Goal: Task Accomplishment & Management: Manage account settings

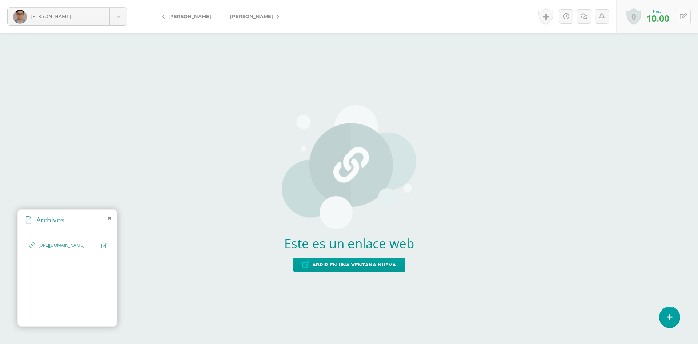
click at [687, 20] on button at bounding box center [683, 16] width 15 height 15
type input "12"
click at [668, 18] on icon at bounding box center [666, 19] width 6 height 6
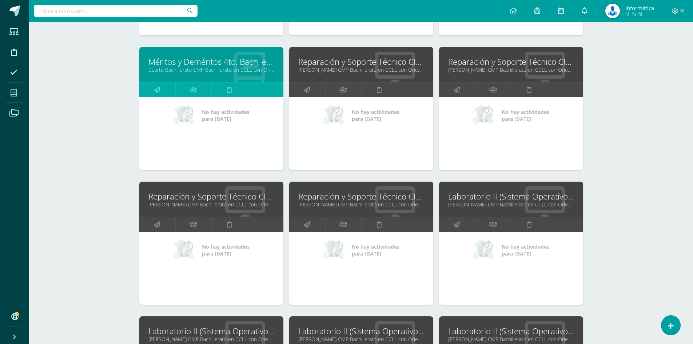
click at [318, 62] on link "Reparación y Soporte Técnico CISCO" at bounding box center [361, 61] width 126 height 11
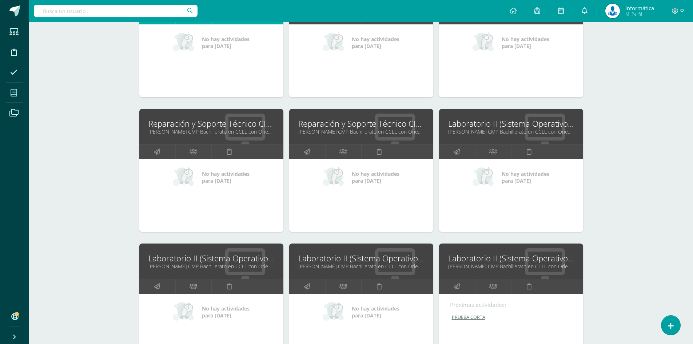
scroll to position [1667, 0]
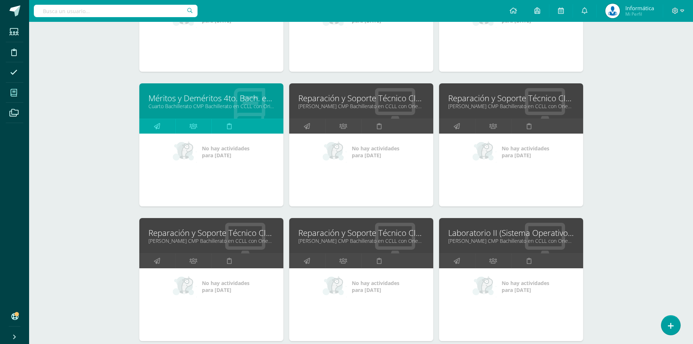
click at [219, 231] on link "Reparación y Soporte Técnico CISCO" at bounding box center [211, 232] width 126 height 11
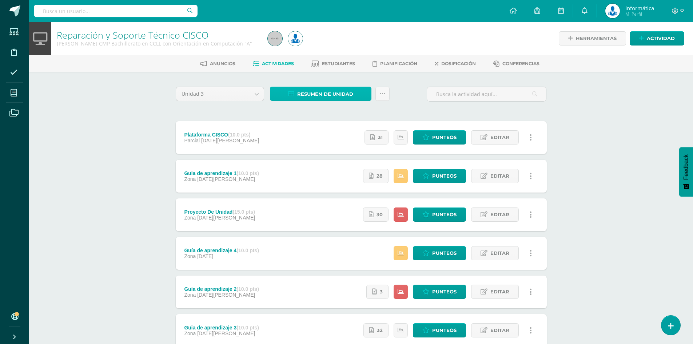
click at [330, 98] on span "Resumen de unidad" at bounding box center [325, 93] width 56 height 13
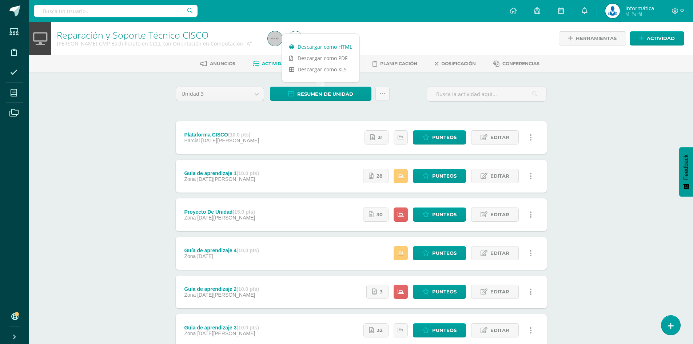
click at [340, 45] on link "Descargar como HTML" at bounding box center [320, 46] width 77 height 11
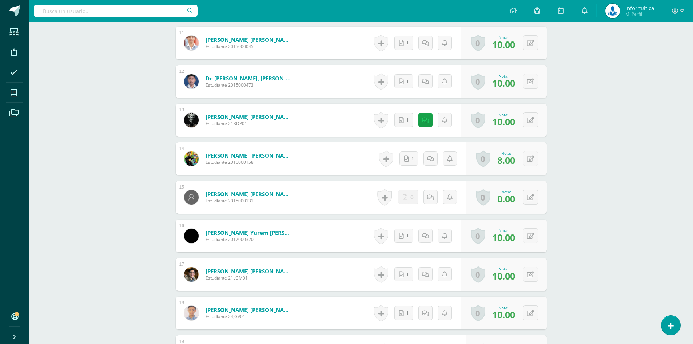
scroll to position [728, 0]
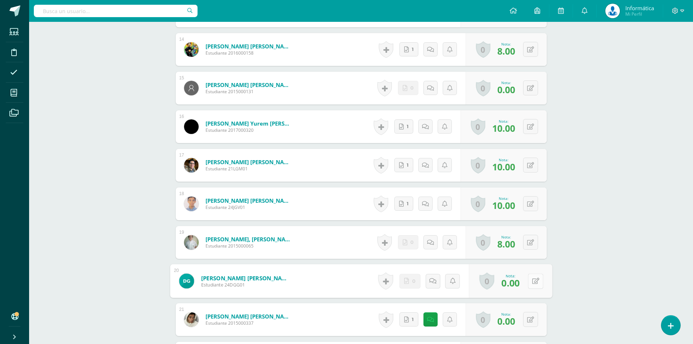
click at [527, 279] on div "0 Logros Logros obtenidos Aún no hay logros agregados Nota: 0.00" at bounding box center [509, 281] width 83 height 34
click at [540, 281] on button at bounding box center [535, 280] width 15 height 15
type input "10"
click at [522, 283] on link at bounding box center [516, 283] width 15 height 15
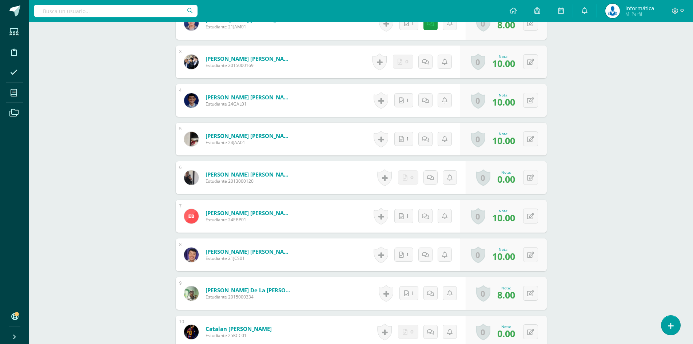
scroll to position [182, 0]
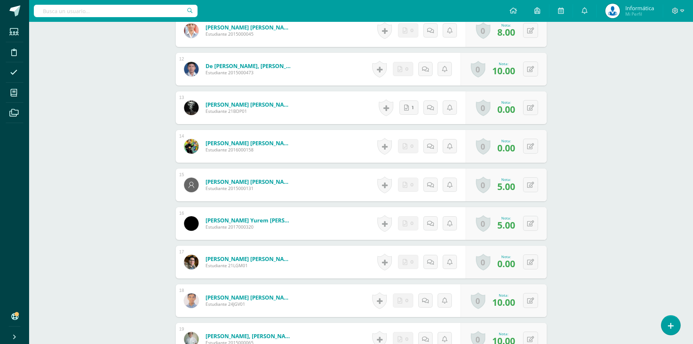
scroll to position [761, 0]
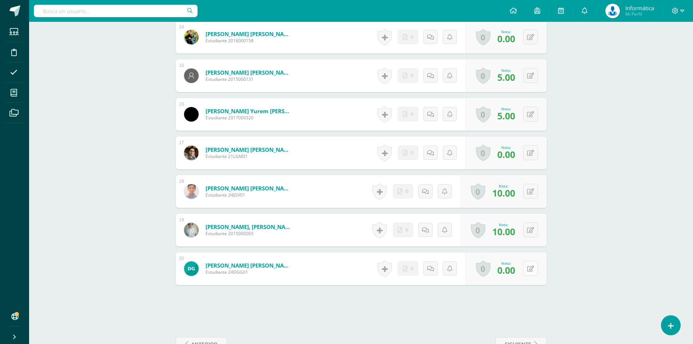
click at [531, 268] on icon at bounding box center [530, 269] width 7 height 6
type input "10"
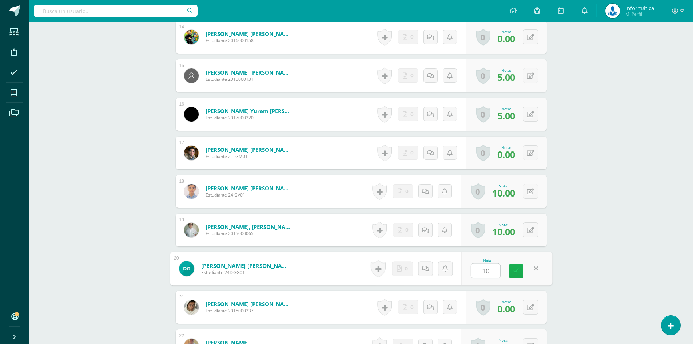
click at [518, 271] on icon at bounding box center [516, 271] width 7 height 6
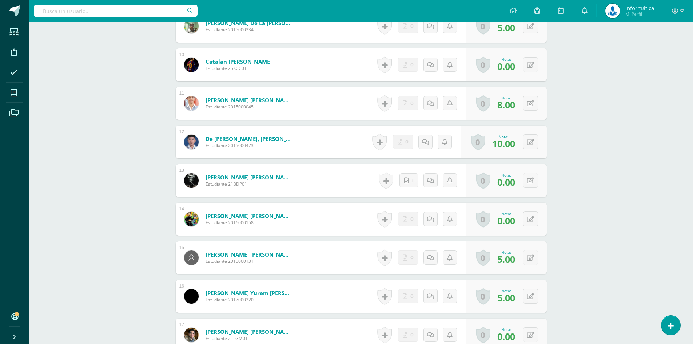
scroll to position [470, 0]
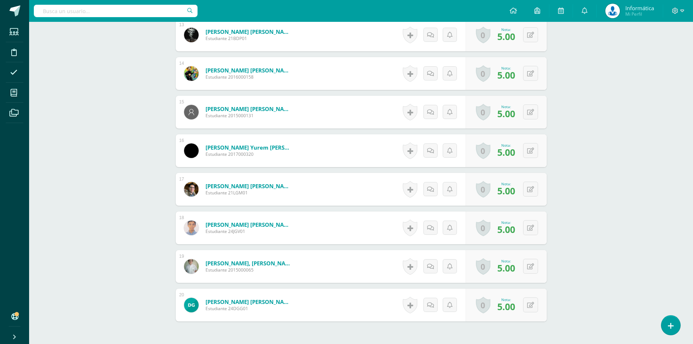
scroll to position [762, 0]
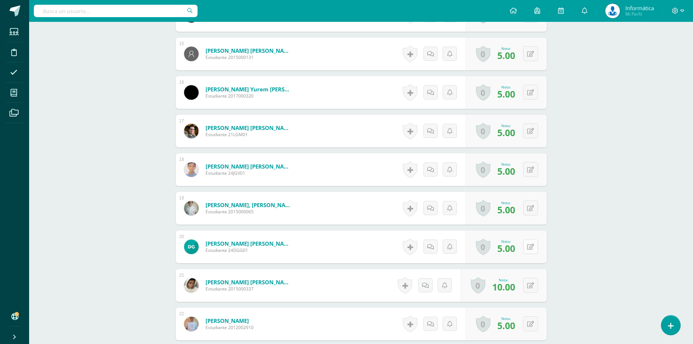
click at [534, 244] on button at bounding box center [530, 246] width 15 height 15
type input "10"
click at [520, 248] on link at bounding box center [516, 249] width 15 height 15
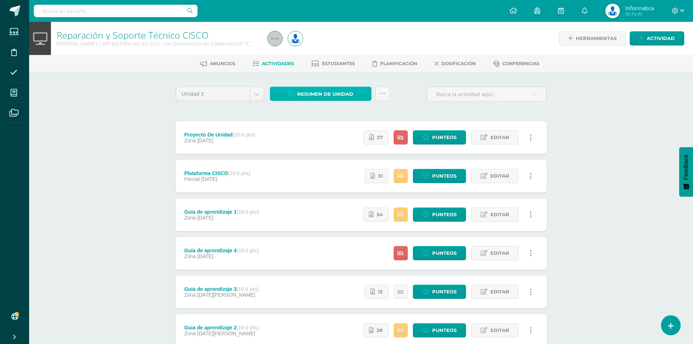
click at [326, 90] on span "Resumen de unidad" at bounding box center [325, 93] width 56 height 13
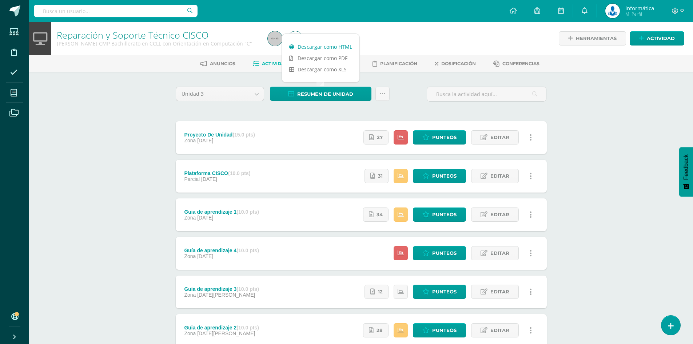
click at [340, 46] on link "Descargar como HTML" at bounding box center [320, 46] width 77 height 11
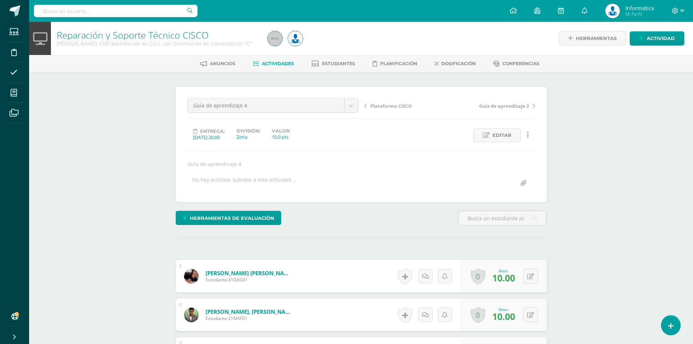
scroll to position [218, 0]
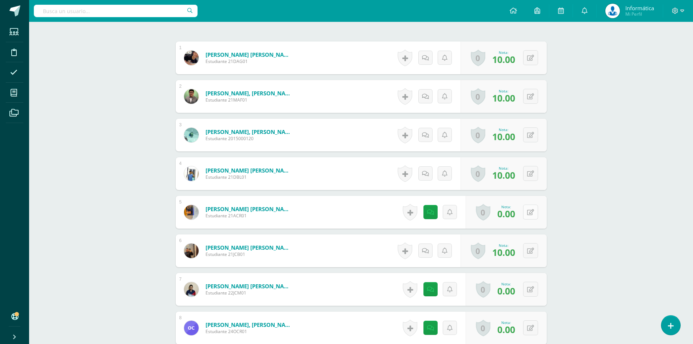
click at [529, 213] on button at bounding box center [530, 211] width 15 height 15
type input "10"
click at [514, 216] on icon at bounding box center [516, 214] width 7 height 6
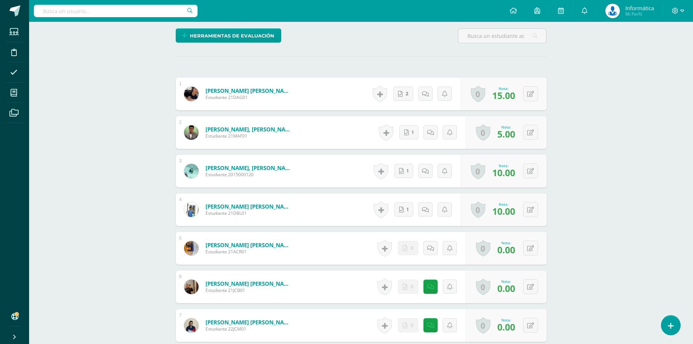
scroll to position [291, 0]
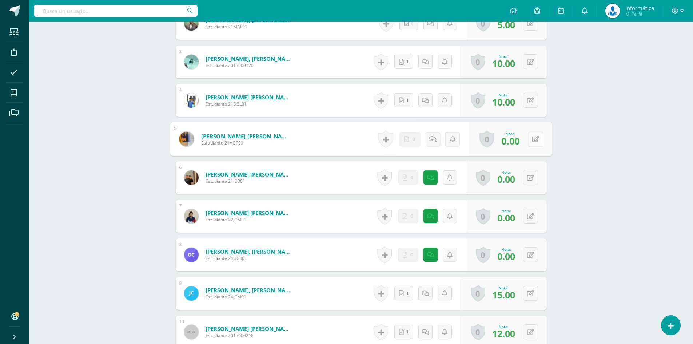
click at [528, 141] on button at bounding box center [535, 138] width 15 height 15
type input "15"
click at [514, 138] on icon at bounding box center [516, 141] width 7 height 6
